Goal: Transaction & Acquisition: Download file/media

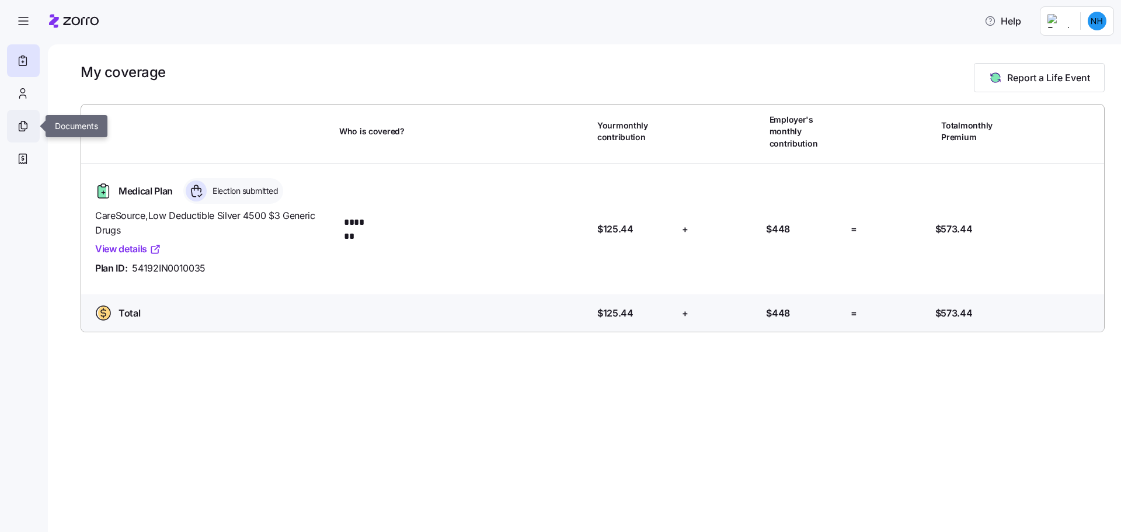
click at [25, 125] on icon at bounding box center [22, 126] width 13 height 14
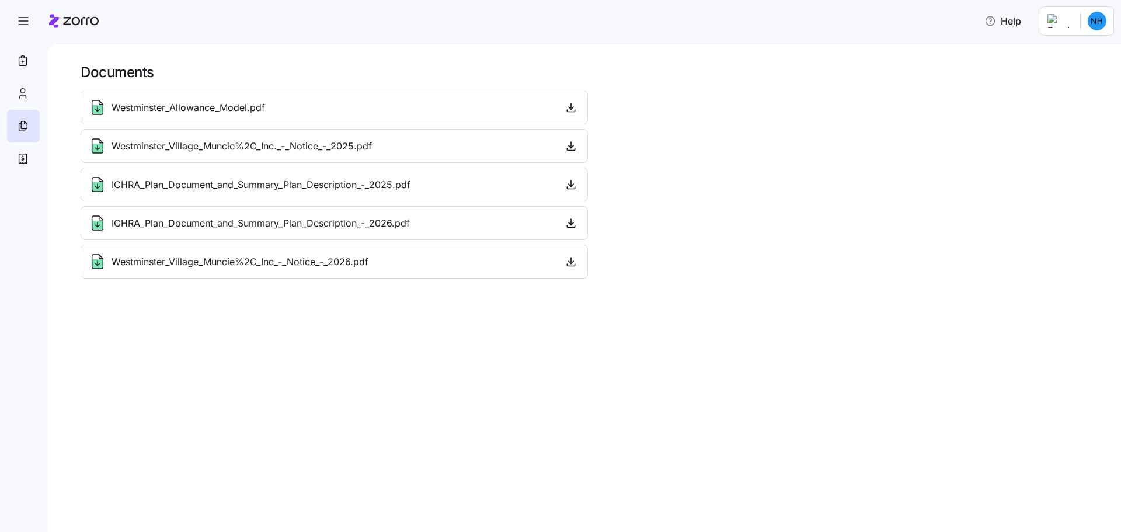
click at [92, 223] on icon at bounding box center [97, 223] width 11 height 14
click at [99, 223] on icon at bounding box center [97, 225] width 11 height 9
click at [137, 229] on span "ICHRA_Plan_Document_and_Summary_Plan_Description_-_2026.pdf" at bounding box center [261, 223] width 298 height 15
click at [91, 225] on icon at bounding box center [97, 223] width 19 height 19
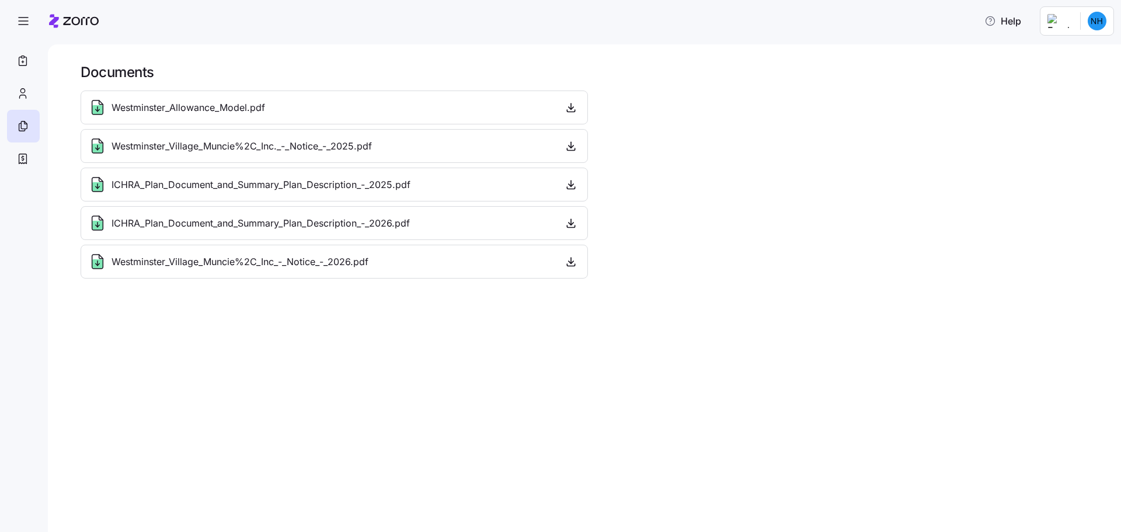
click at [96, 224] on icon at bounding box center [97, 225] width 11 height 9
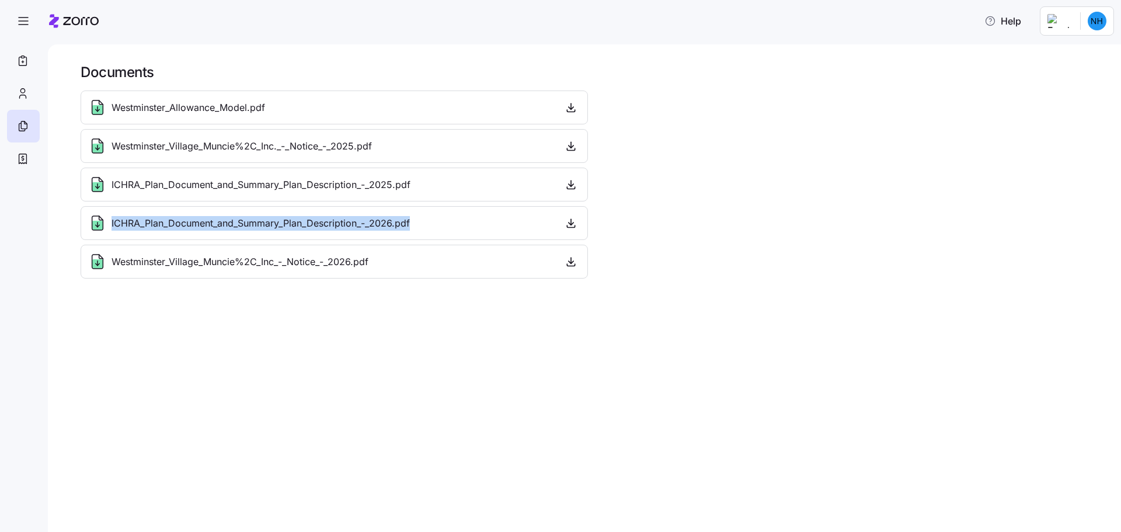
click at [96, 225] on icon at bounding box center [97, 225] width 11 height 9
click at [97, 225] on icon at bounding box center [97, 225] width 11 height 9
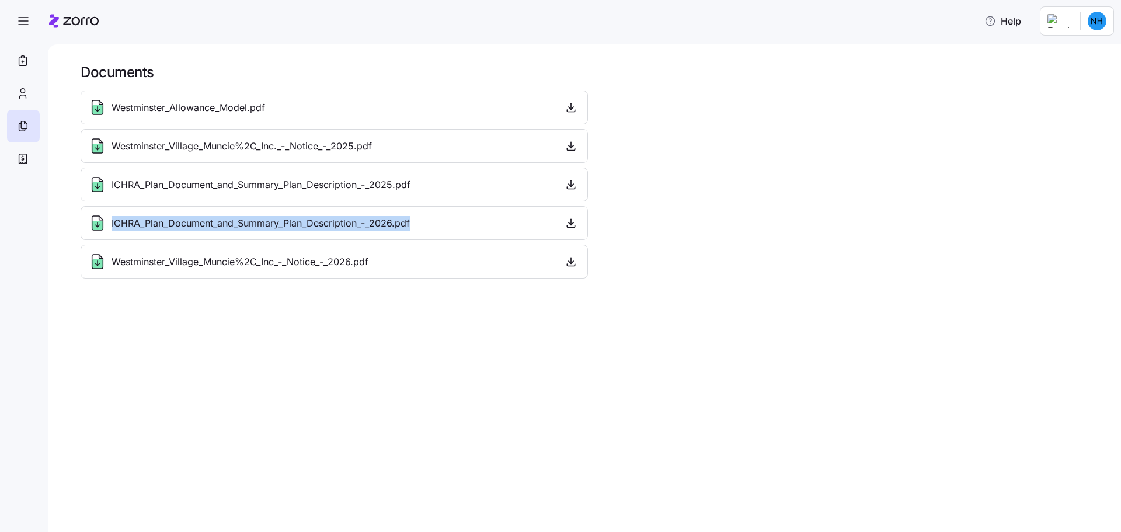
click at [97, 225] on icon at bounding box center [97, 225] width 11 height 9
click at [98, 225] on g at bounding box center [97, 223] width 11 height 14
click at [98, 225] on icon at bounding box center [98, 225] width 0 height 5
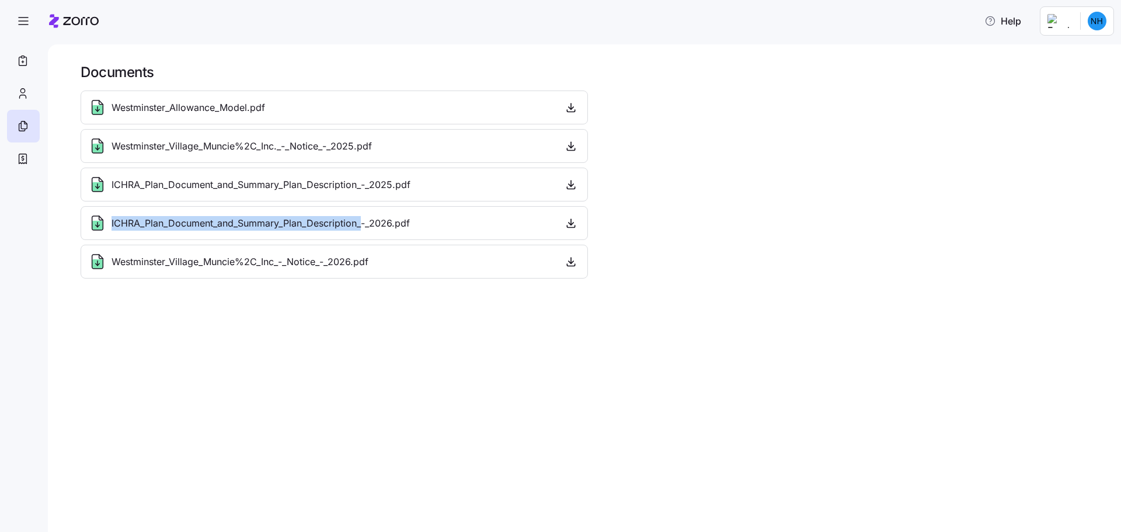
click at [98, 225] on icon at bounding box center [98, 225] width 0 height 5
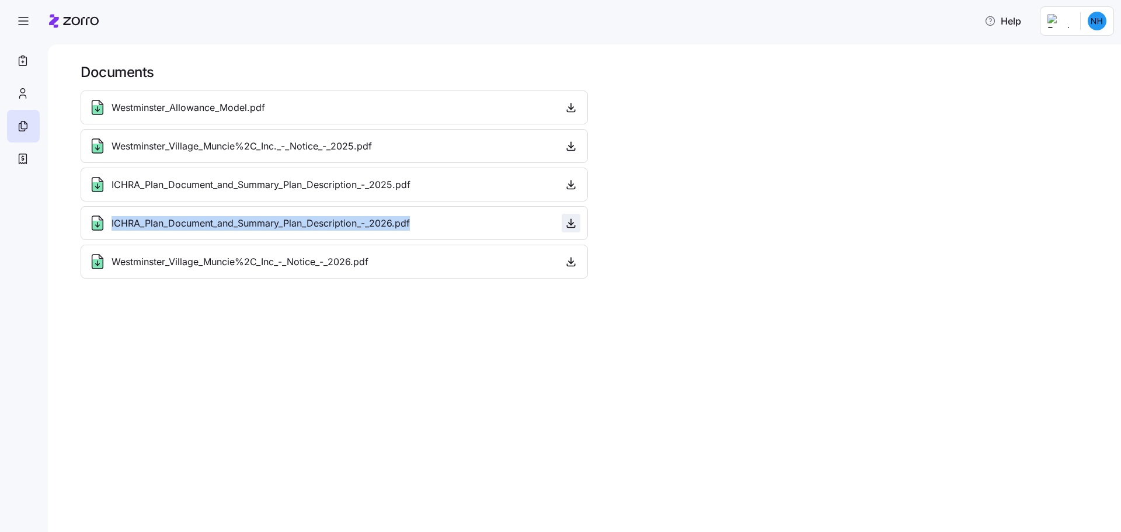
click at [570, 224] on icon "button" at bounding box center [571, 224] width 5 height 2
click at [566, 261] on icon "button" at bounding box center [571, 262] width 12 height 12
